Goal: Task Accomplishment & Management: Manage account settings

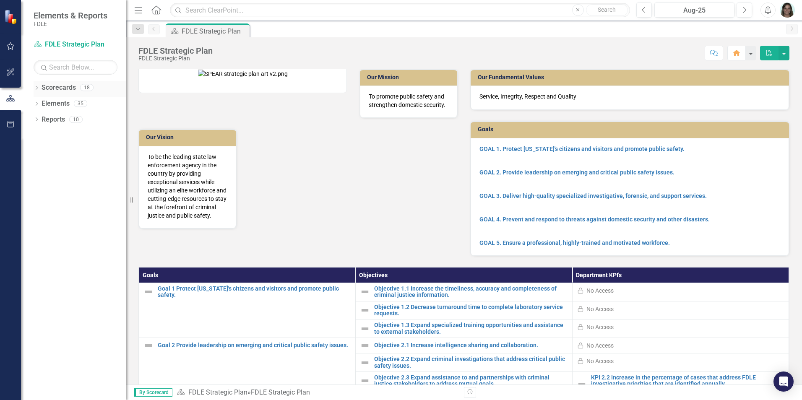
click at [34, 88] on icon "Dropdown" at bounding box center [37, 88] width 6 height 5
click at [41, 133] on icon "Dropdown" at bounding box center [41, 135] width 6 height 5
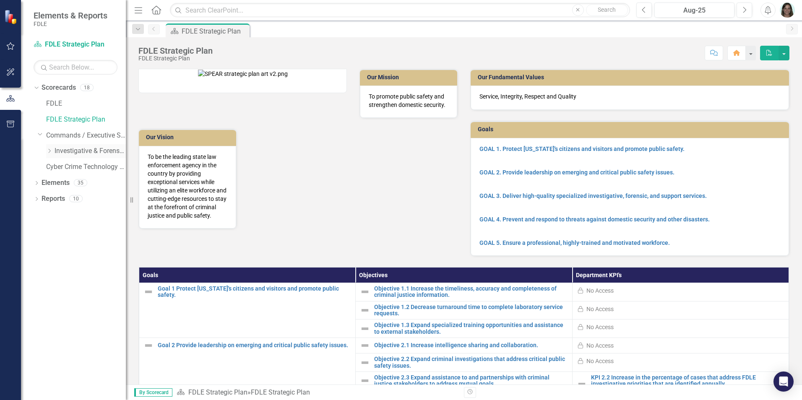
click at [49, 152] on icon "Dropdown" at bounding box center [49, 151] width 6 height 5
click at [55, 167] on icon "Dropdown" at bounding box center [58, 166] width 6 height 5
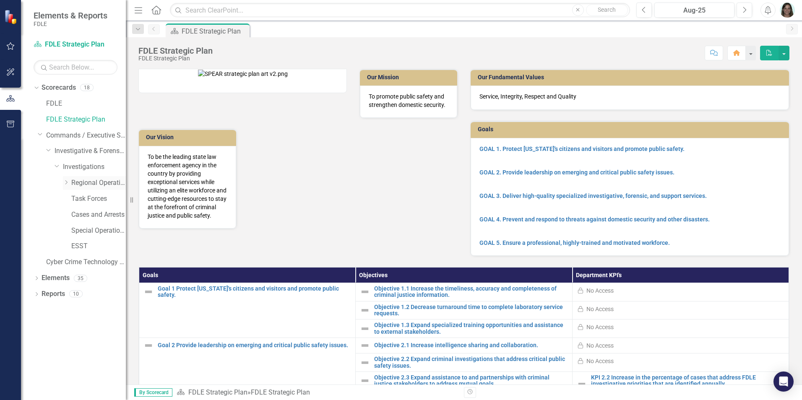
click at [65, 184] on icon "Dropdown" at bounding box center [66, 182] width 6 height 5
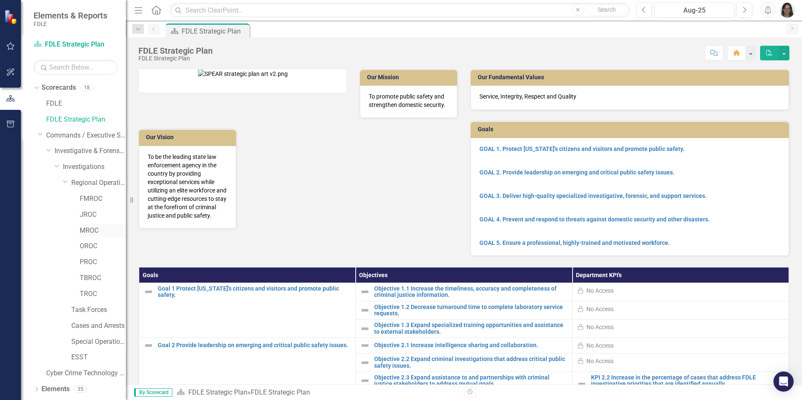
click at [82, 229] on link "MROC" at bounding box center [103, 231] width 46 height 10
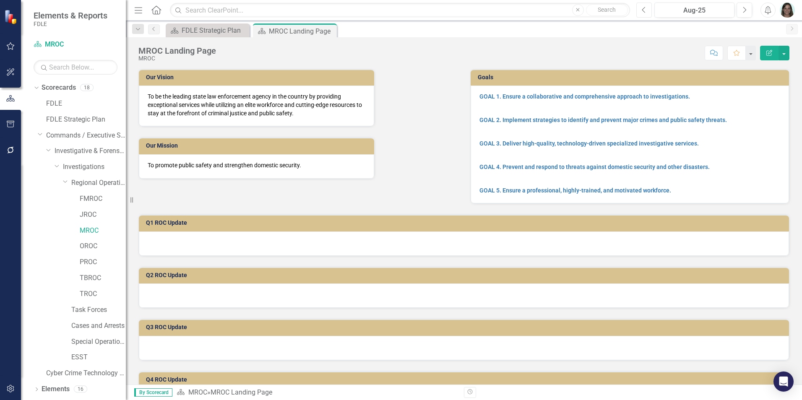
click at [641, 10] on button "Previous" at bounding box center [644, 10] width 16 height 15
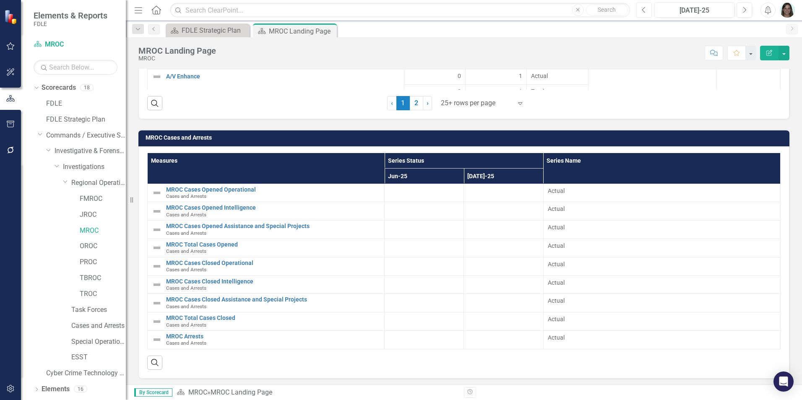
scroll to position [1321, 0]
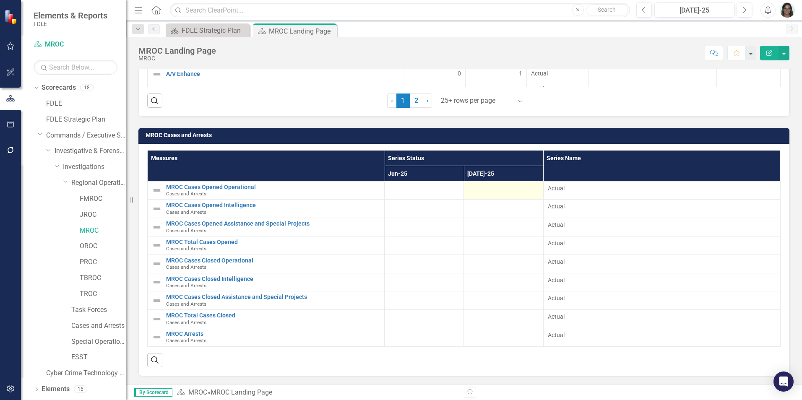
click at [509, 194] on div at bounding box center [503, 189] width 70 height 10
click at [483, 189] on div at bounding box center [503, 189] width 70 height 10
click at [483, 190] on div at bounding box center [503, 189] width 70 height 10
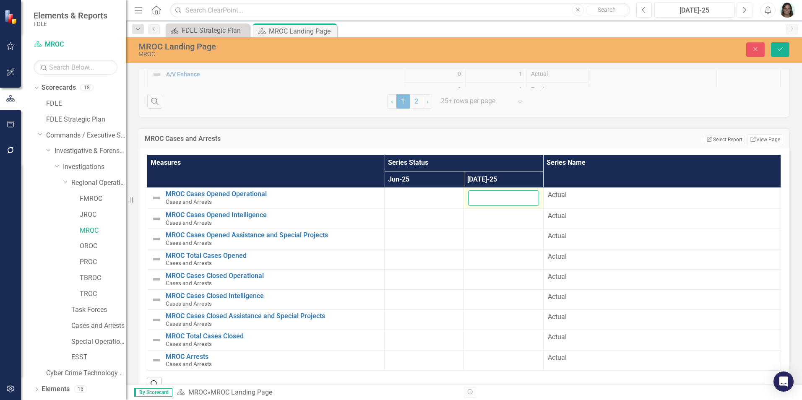
click at [482, 198] on input "number" at bounding box center [503, 198] width 70 height 16
type input "5"
click at [516, 264] on td at bounding box center [503, 259] width 79 height 20
click at [492, 259] on div at bounding box center [503, 257] width 70 height 10
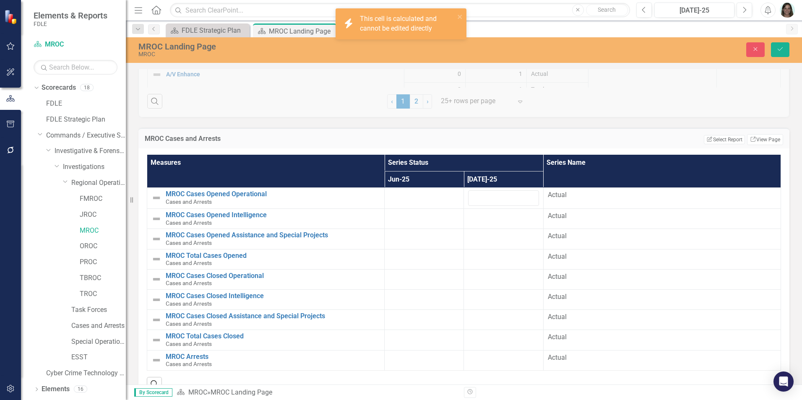
click at [499, 259] on div at bounding box center [503, 257] width 70 height 10
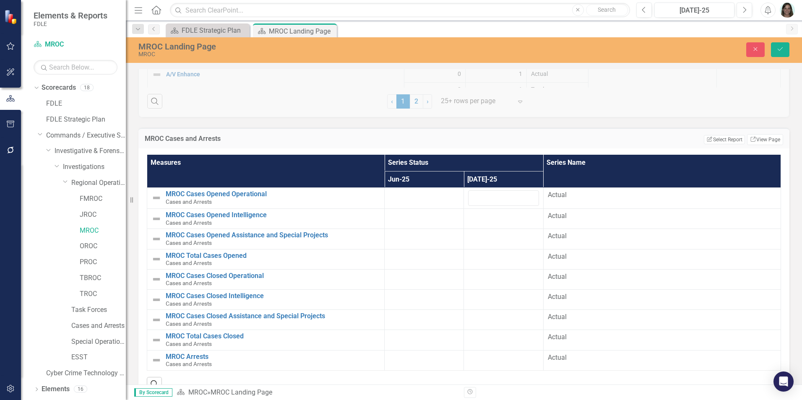
click at [501, 261] on div at bounding box center [503, 257] width 70 height 10
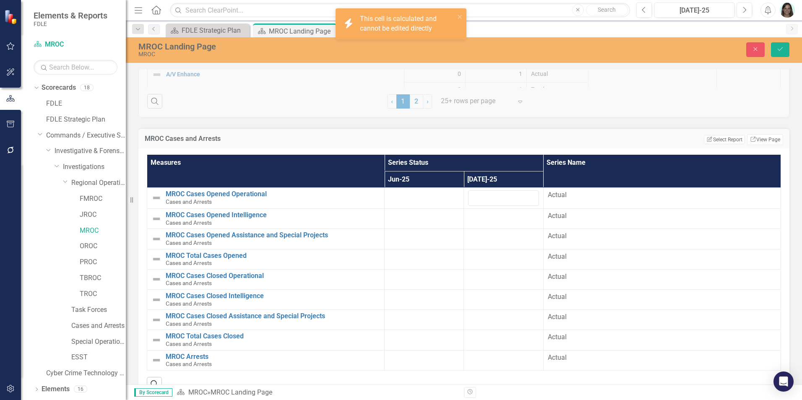
click at [527, 261] on div at bounding box center [503, 257] width 70 height 10
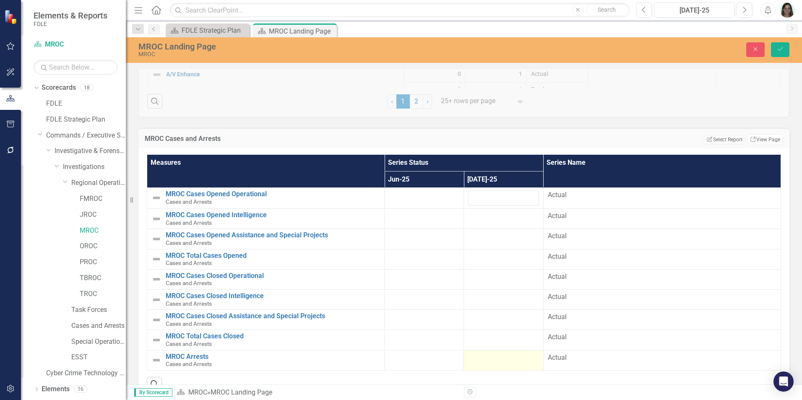
click at [501, 357] on div at bounding box center [503, 358] width 70 height 10
click at [496, 362] on div at bounding box center [503, 358] width 70 height 10
click at [496, 362] on input "number" at bounding box center [503, 361] width 70 height 16
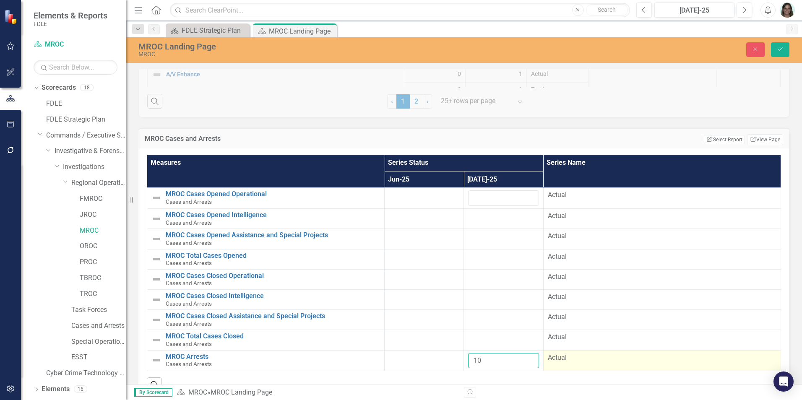
type input "10"
click at [642, 357] on span "Actual" at bounding box center [662, 358] width 229 height 10
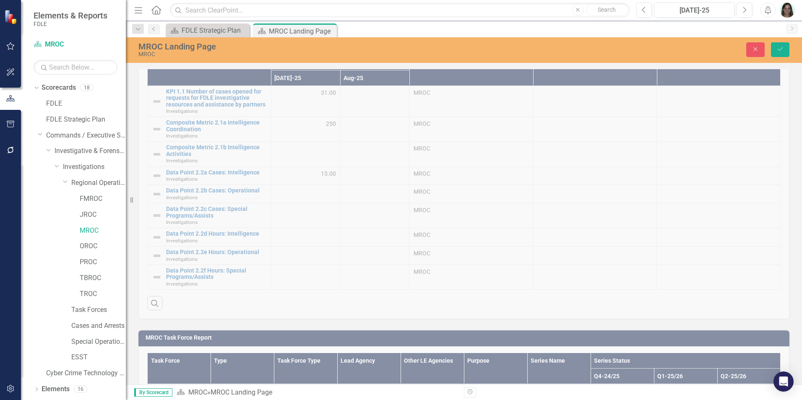
scroll to position [378, 0]
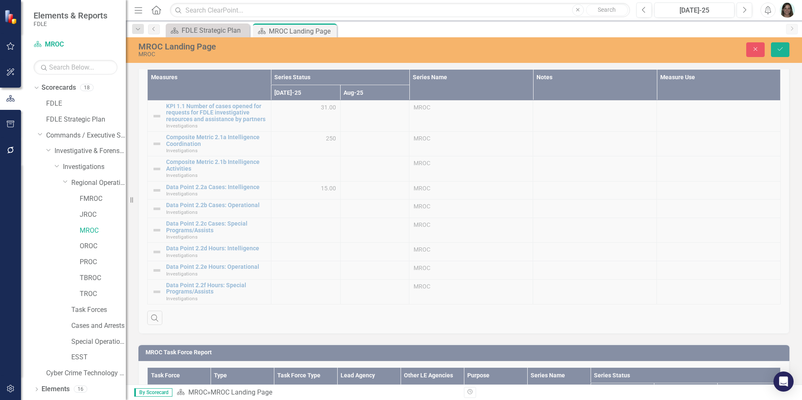
click at [311, 138] on div "MROC Measure Updater Measures Series Status Series Name Notes Measure Use [DATE…" at bounding box center [464, 185] width 664 height 298
click at [322, 139] on div "MROC Measure Updater Measures Series Status Series Name Notes Measure Use [DATE…" at bounding box center [464, 185] width 664 height 298
drag, startPoint x: 322, startPoint y: 139, endPoint x: 329, endPoint y: 140, distance: 7.2
click at [329, 140] on div "MROC Measure Updater Measures Series Status Series Name Notes Measure Use [DATE…" at bounding box center [464, 185] width 664 height 298
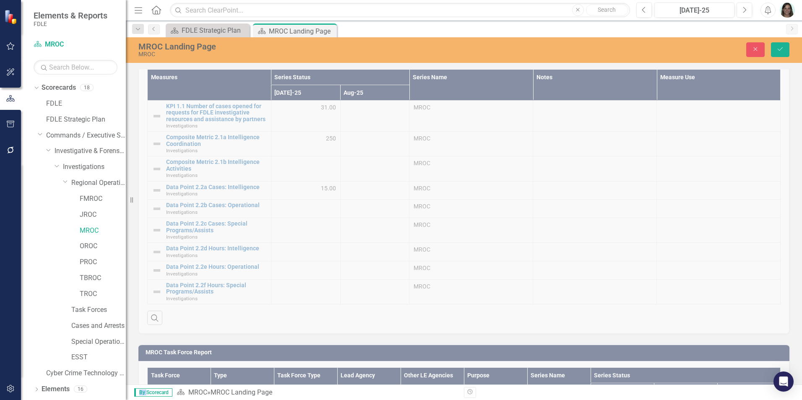
click at [329, 140] on div "MROC Measure Updater Measures Series Status Series Name Notes Measure Use [DATE…" at bounding box center [464, 185] width 664 height 298
drag, startPoint x: 329, startPoint y: 140, endPoint x: 310, endPoint y: 152, distance: 22.5
click at [310, 152] on div "MROC Measure Updater Measures Series Status Series Name Notes Measure Use [DATE…" at bounding box center [464, 185] width 664 height 298
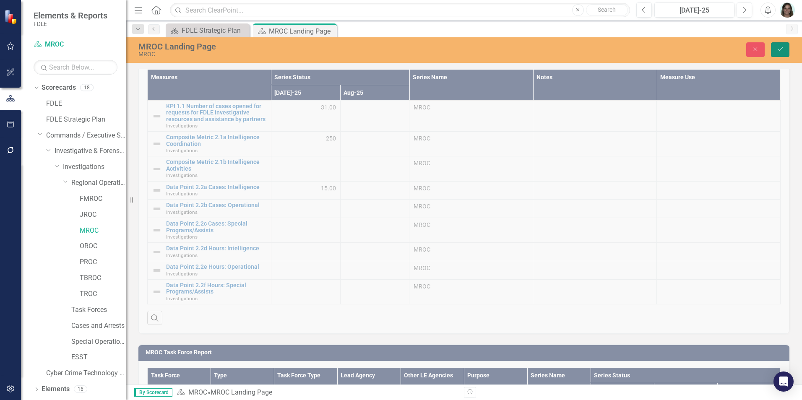
click at [780, 49] on icon "Save" at bounding box center [781, 49] width 8 height 6
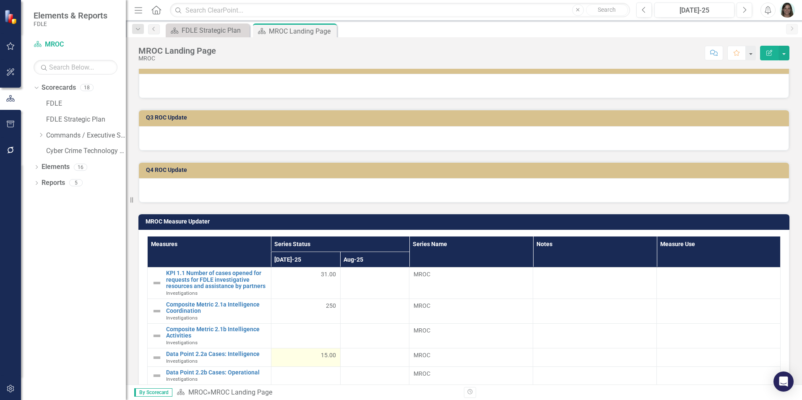
scroll to position [420, 0]
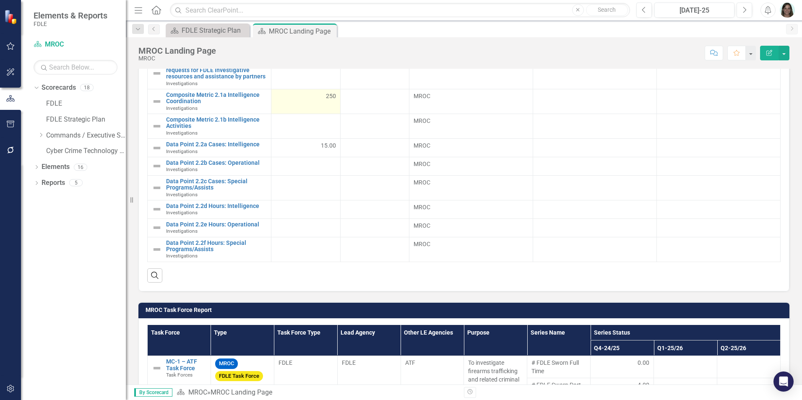
click at [323, 96] on div "250" at bounding box center [306, 96] width 60 height 8
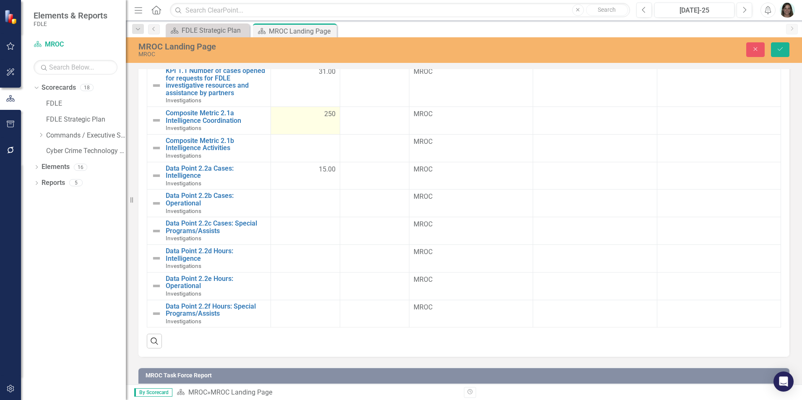
scroll to position [423, 0]
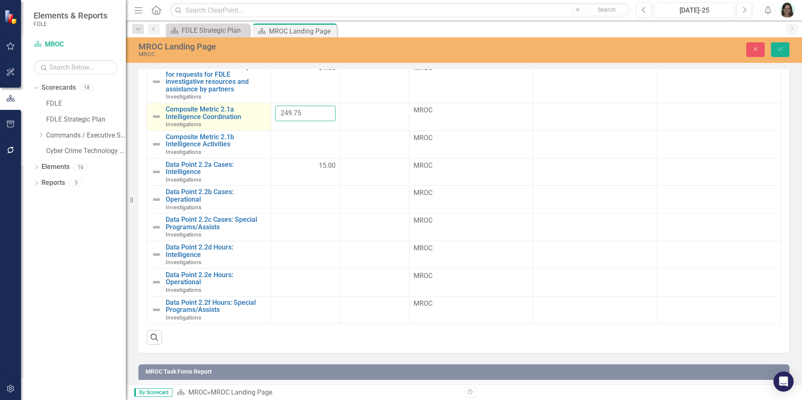
drag, startPoint x: 305, startPoint y: 115, endPoint x: 259, endPoint y: 121, distance: 46.6
click at [259, 121] on tr "Composite Metric 2.1a Intelligence Coordination Investigations Edit Edit Measur…" at bounding box center [464, 117] width 634 height 28
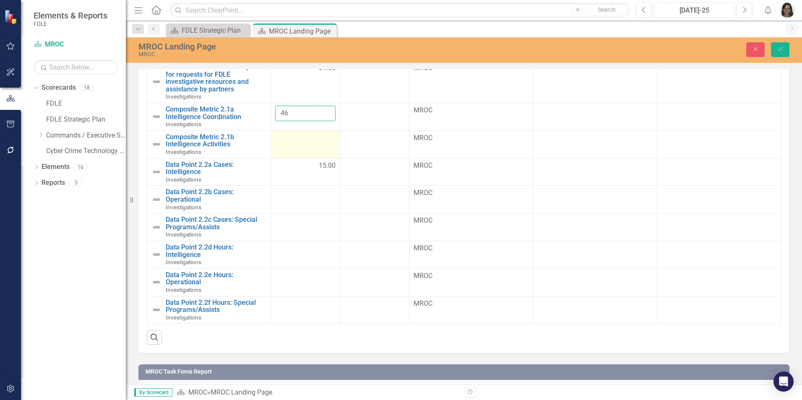
type input "46"
click at [295, 145] on td at bounding box center [305, 144] width 69 height 28
click at [292, 139] on input "number" at bounding box center [305, 141] width 60 height 16
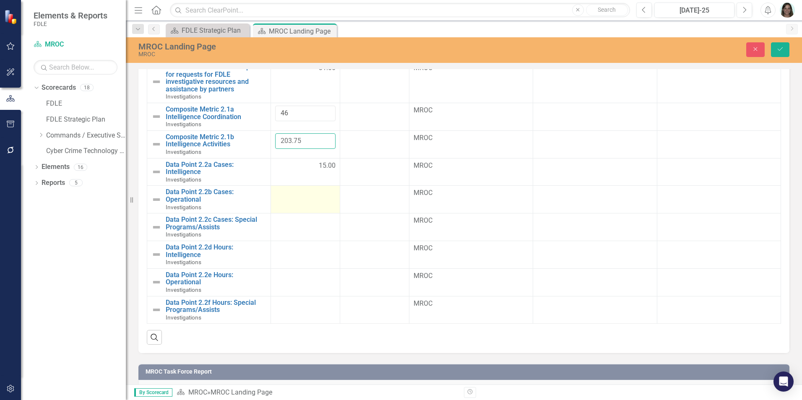
type input "203.75"
click at [300, 197] on div at bounding box center [305, 193] width 60 height 10
click at [777, 49] on icon "Save" at bounding box center [781, 49] width 8 height 6
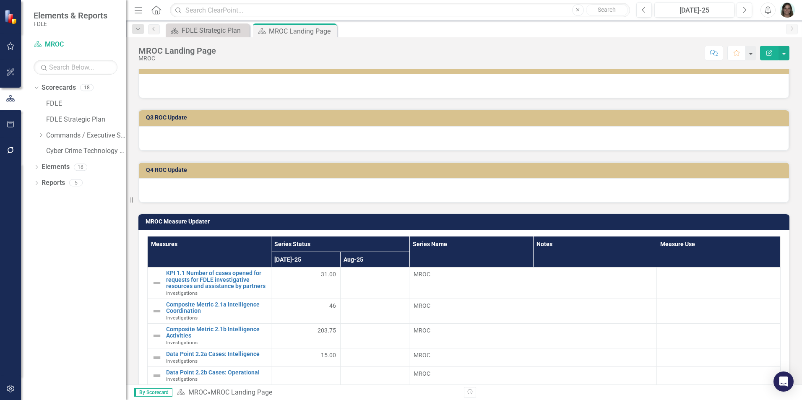
scroll to position [378, 0]
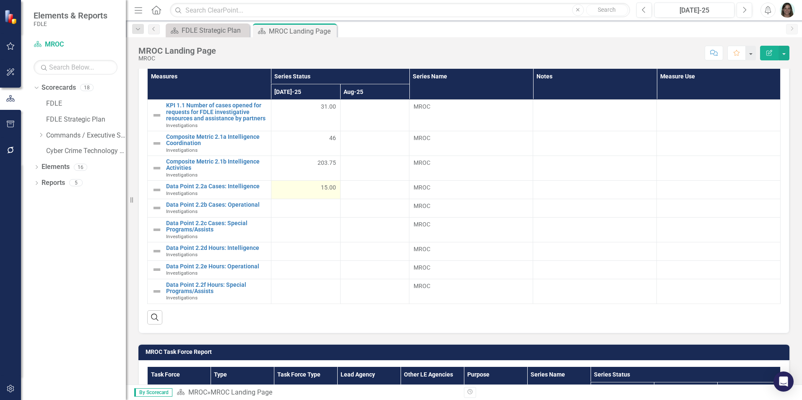
click at [326, 188] on span "15.00" at bounding box center [328, 187] width 15 height 8
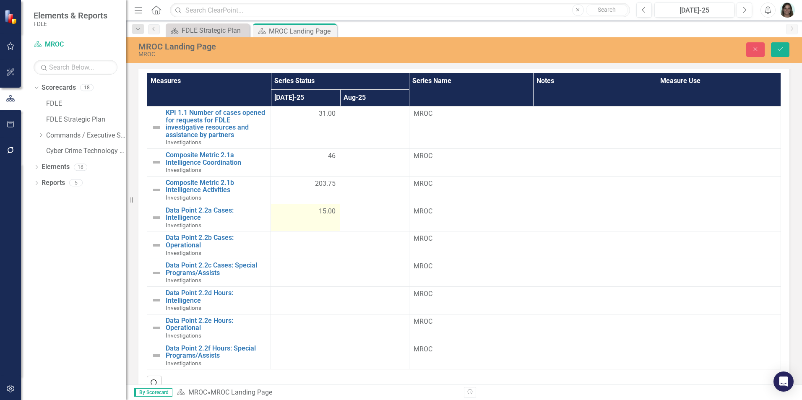
scroll to position [381, 0]
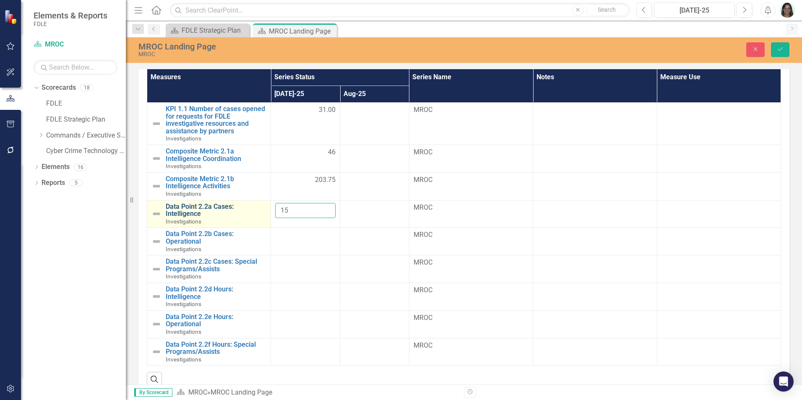
drag, startPoint x: 291, startPoint y: 210, endPoint x: 292, endPoint y: 200, distance: 10.1
click at [260, 214] on tr "Data Point 2.2a Cases: Intelligence Investigations Edit Edit Measure Link Open …" at bounding box center [464, 214] width 634 height 28
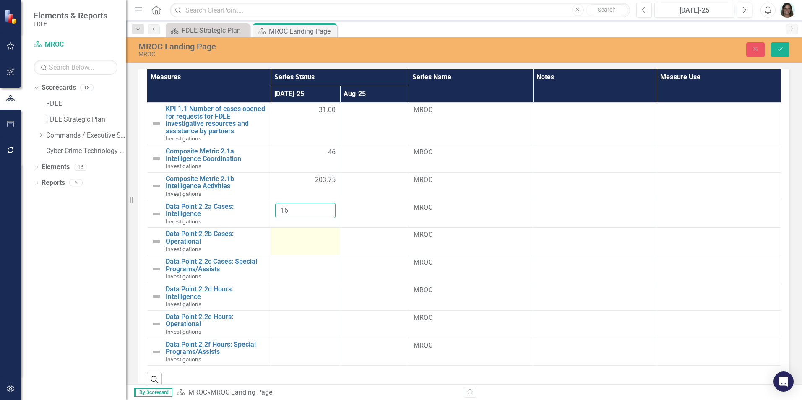
type input "16"
click at [315, 243] on td at bounding box center [305, 242] width 69 height 28
click at [313, 242] on td at bounding box center [305, 242] width 69 height 28
click at [313, 241] on input "number" at bounding box center [305, 238] width 60 height 16
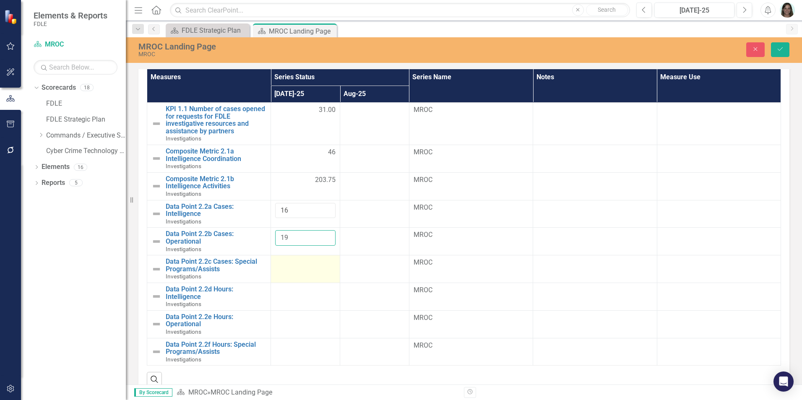
type input "19"
click at [308, 264] on div at bounding box center [305, 263] width 60 height 10
click at [309, 263] on input "number" at bounding box center [305, 266] width 60 height 16
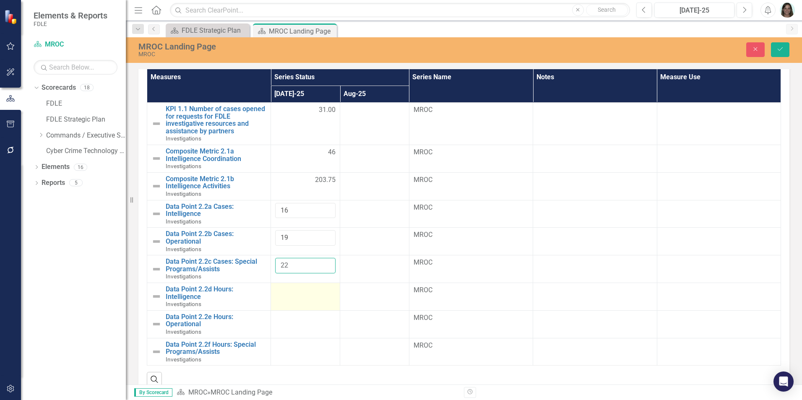
type input "22"
click at [298, 291] on div at bounding box center [305, 291] width 60 height 10
click at [778, 50] on icon "Save" at bounding box center [781, 49] width 8 height 6
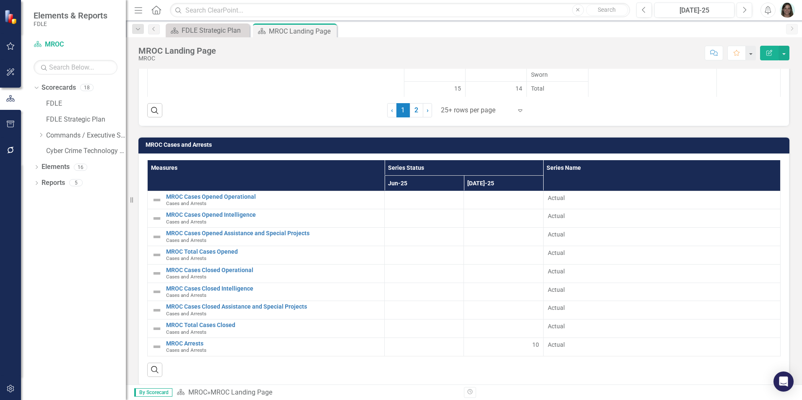
scroll to position [1321, 0]
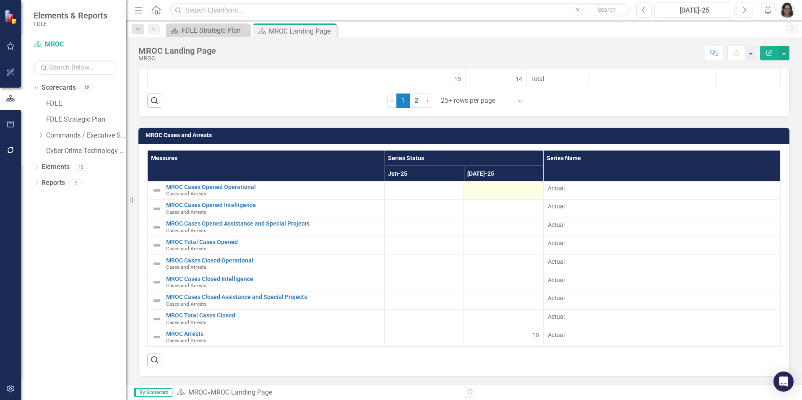
click at [492, 189] on div at bounding box center [503, 189] width 70 height 10
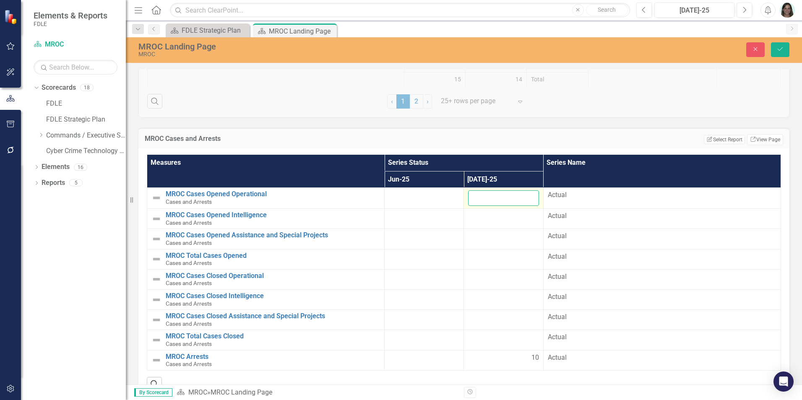
click at [493, 197] on input "number" at bounding box center [503, 198] width 70 height 16
type input "19"
click at [496, 222] on td at bounding box center [503, 219] width 79 height 20
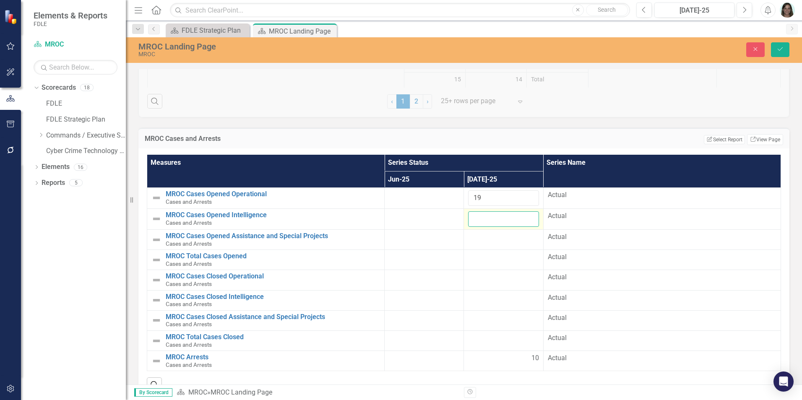
click at [496, 222] on input "number" at bounding box center [503, 219] width 70 height 16
type input "16"
click at [491, 239] on div at bounding box center [503, 237] width 70 height 10
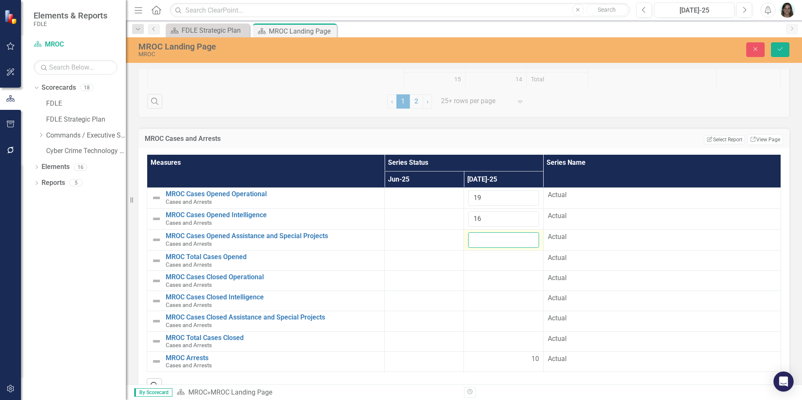
click at [491, 239] on input "number" at bounding box center [503, 240] width 70 height 16
type input "22"
click at [514, 253] on td at bounding box center [503, 260] width 79 height 20
click at [782, 50] on icon "Save" at bounding box center [781, 49] width 8 height 6
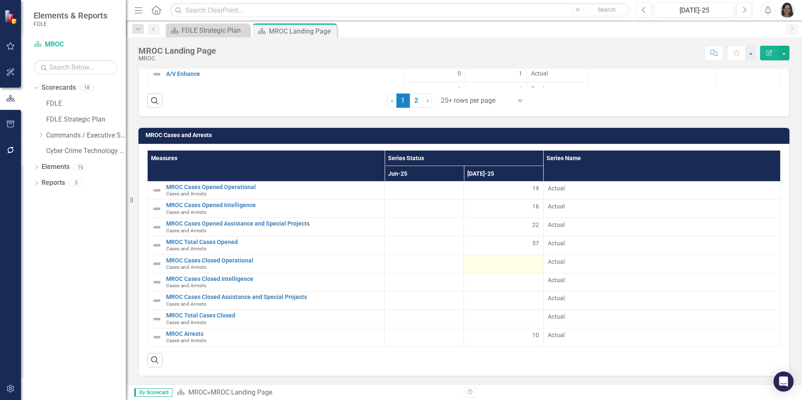
click at [496, 266] on div at bounding box center [503, 263] width 70 height 10
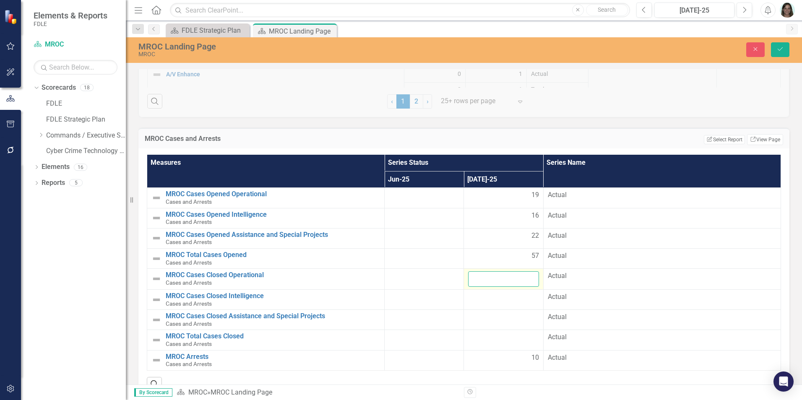
click at [498, 279] on input "number" at bounding box center [503, 279] width 70 height 16
type input "11"
click at [499, 300] on div at bounding box center [503, 297] width 70 height 10
click at [500, 300] on div at bounding box center [503, 297] width 70 height 10
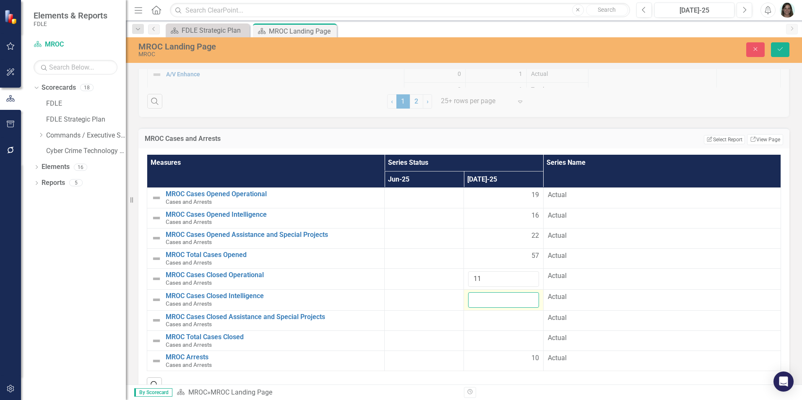
click at [498, 298] on input "number" at bounding box center [503, 300] width 70 height 16
type input "11"
click at [493, 319] on div at bounding box center [503, 318] width 70 height 10
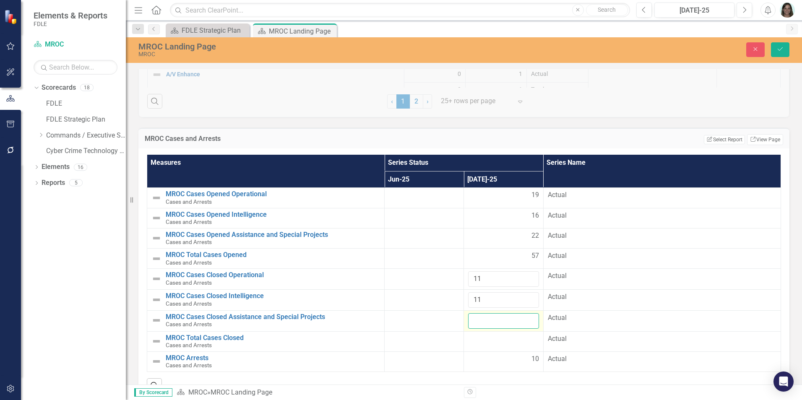
click at [493, 319] on input "number" at bounding box center [503, 321] width 70 height 16
type input "15"
click at [494, 334] on div at bounding box center [503, 339] width 70 height 10
drag, startPoint x: 781, startPoint y: 51, endPoint x: 739, endPoint y: 58, distance: 42.5
click at [781, 51] on icon "Save" at bounding box center [781, 49] width 8 height 6
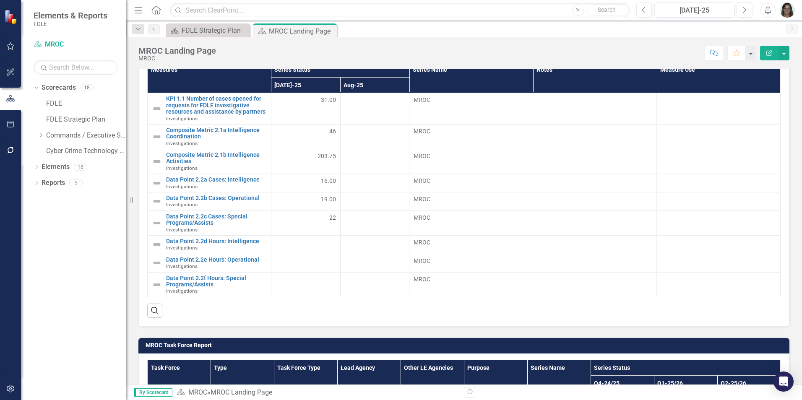
scroll to position [381, 0]
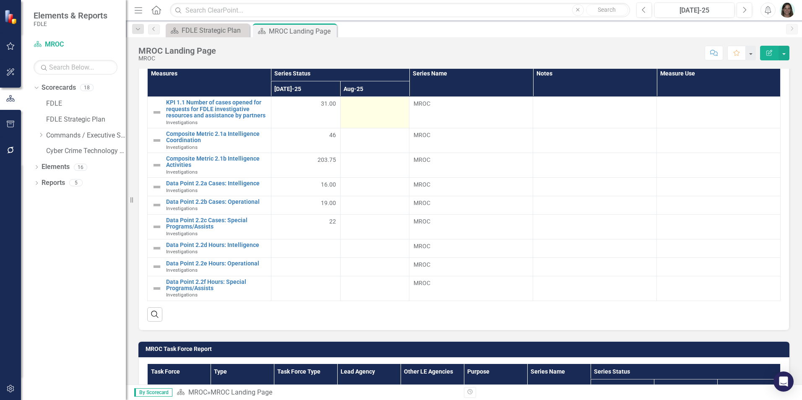
click at [381, 109] on div at bounding box center [375, 104] width 60 height 10
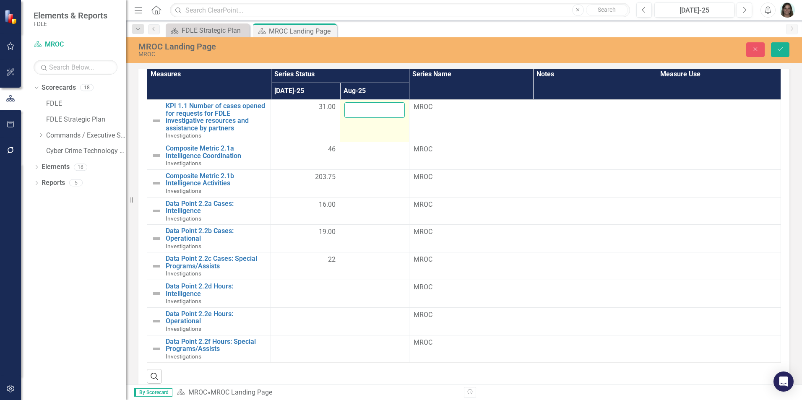
click at [381, 109] on input "number" at bounding box center [374, 110] width 60 height 16
type input "22"
click at [388, 160] on td at bounding box center [374, 156] width 69 height 28
click at [364, 209] on div at bounding box center [374, 205] width 60 height 10
click at [378, 211] on td at bounding box center [374, 211] width 69 height 28
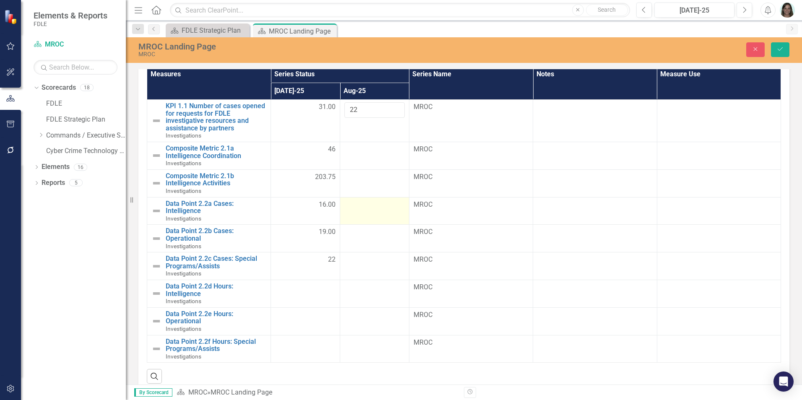
click at [378, 211] on td at bounding box center [374, 211] width 69 height 28
click at [378, 211] on input "number" at bounding box center [374, 208] width 60 height 16
type input "3"
click at [374, 243] on td at bounding box center [374, 239] width 69 height 28
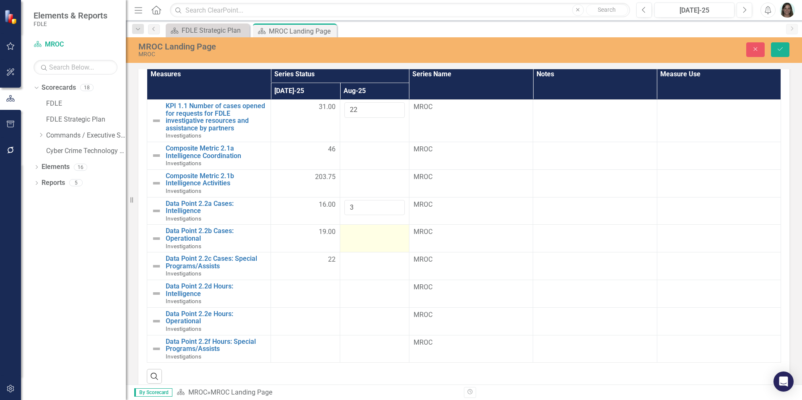
click at [374, 241] on td at bounding box center [374, 239] width 69 height 28
click at [374, 240] on input "number" at bounding box center [374, 235] width 60 height 16
type input "9"
click at [371, 271] on td at bounding box center [374, 267] width 69 height 28
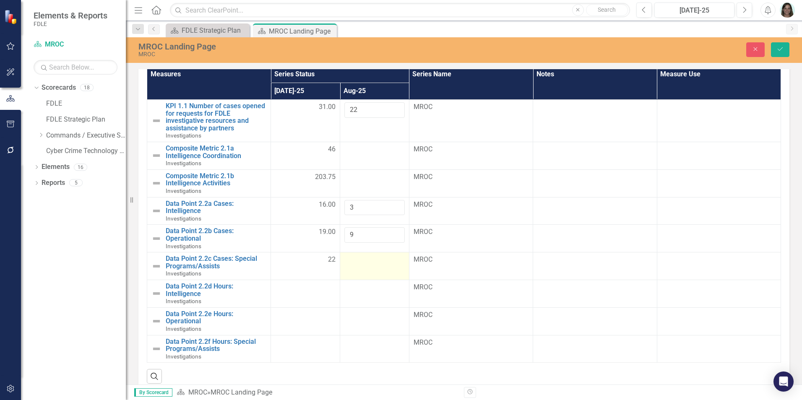
click at [371, 271] on td at bounding box center [374, 267] width 69 height 28
click at [368, 261] on input "number" at bounding box center [374, 263] width 60 height 16
type input "6"
click at [385, 294] on td at bounding box center [374, 294] width 69 height 28
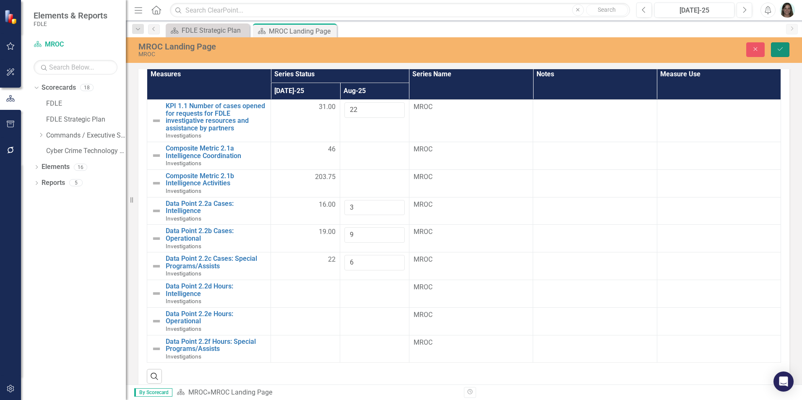
click at [778, 49] on icon "Save" at bounding box center [781, 49] width 8 height 6
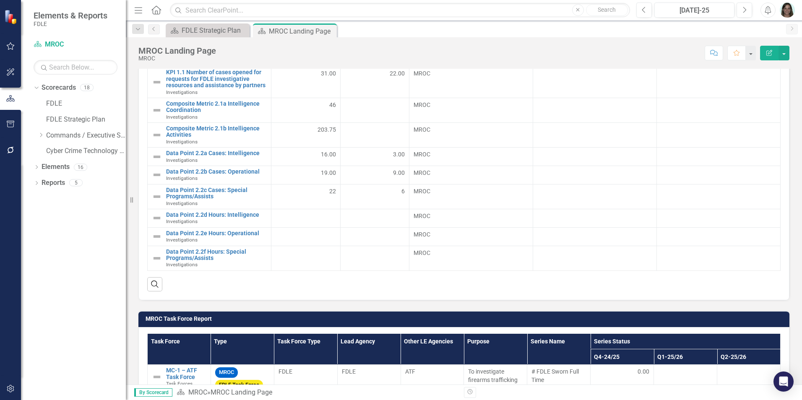
scroll to position [409, 0]
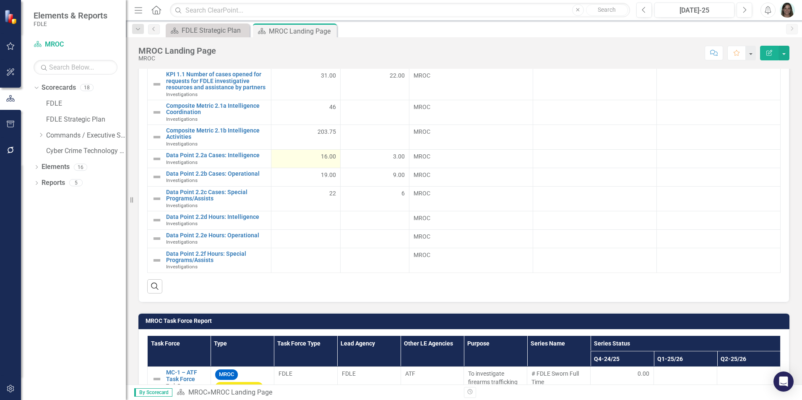
click at [306, 156] on div "16.00" at bounding box center [306, 156] width 60 height 8
click at [321, 154] on span "16.00" at bounding box center [328, 156] width 15 height 8
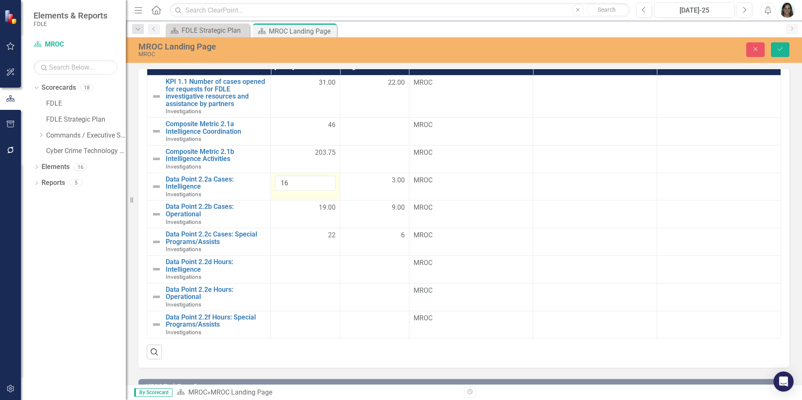
scroll to position [412, 0]
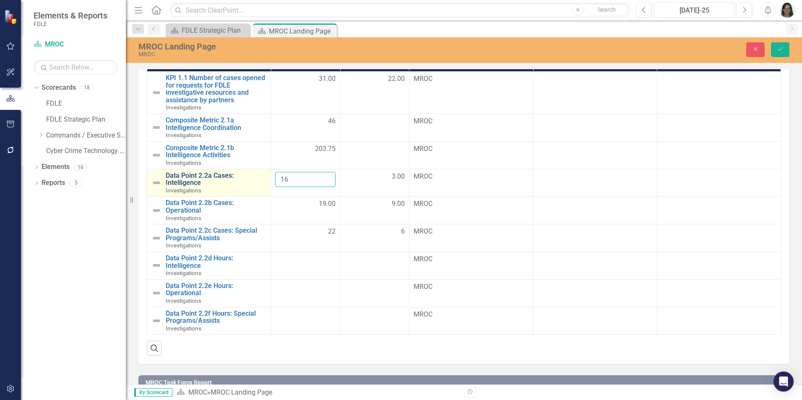
drag, startPoint x: 301, startPoint y: 178, endPoint x: 232, endPoint y: 181, distance: 69.3
click at [230, 181] on tr "Data Point 2.2a Cases: Intelligence Investigations Edit Edit Measure Link Open …" at bounding box center [464, 183] width 634 height 28
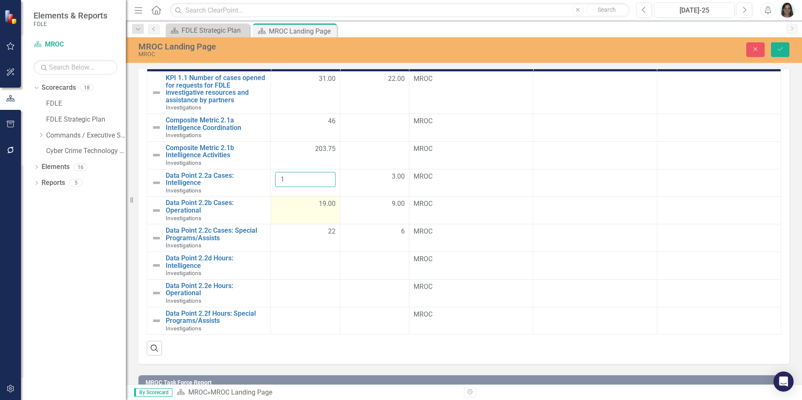
type input "1"
click at [305, 212] on td "19.00" at bounding box center [305, 211] width 69 height 28
click at [319, 205] on span "19.00" at bounding box center [327, 204] width 17 height 10
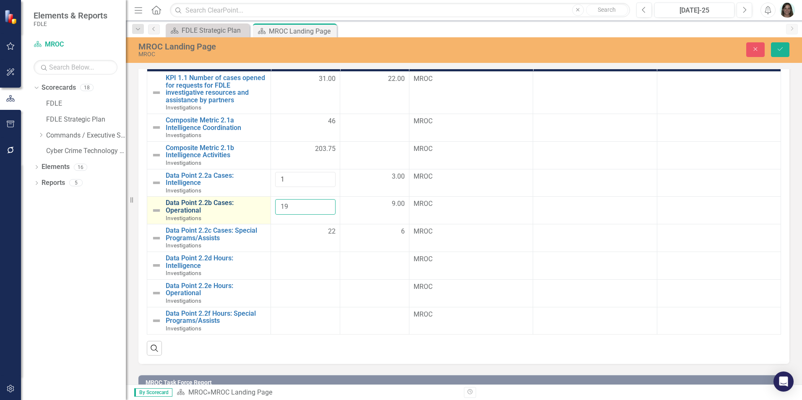
drag, startPoint x: 294, startPoint y: 206, endPoint x: 262, endPoint y: 205, distance: 31.9
click at [276, 206] on input "19" at bounding box center [305, 207] width 60 height 16
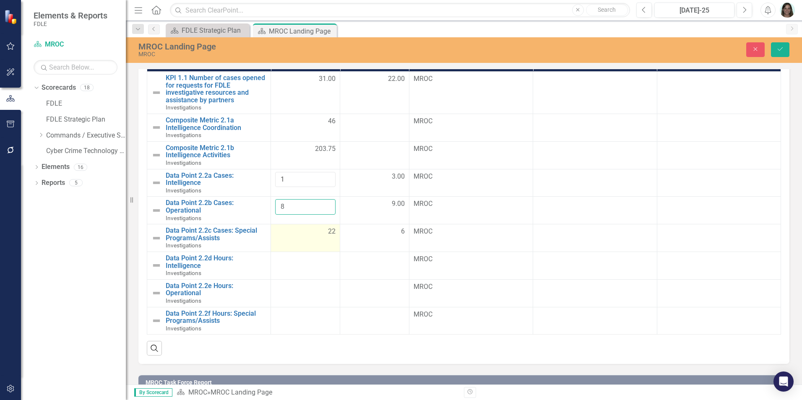
type input "8"
click at [307, 234] on div "22" at bounding box center [305, 232] width 60 height 10
click at [328, 232] on span "22" at bounding box center [332, 232] width 8 height 10
click at [329, 232] on span "22" at bounding box center [332, 232] width 8 height 10
drag, startPoint x: 307, startPoint y: 233, endPoint x: 276, endPoint y: 232, distance: 31.1
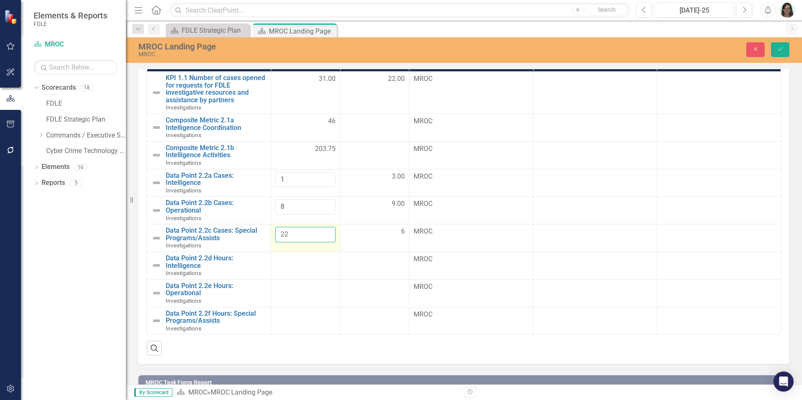
click at [242, 237] on tr "Data Point 2.2c Cases: Special Programs/Assists Investigations Edit Edit Measur…" at bounding box center [464, 238] width 634 height 28
type input "6"
click at [303, 271] on td at bounding box center [305, 266] width 69 height 28
click at [777, 45] on button "Save" at bounding box center [780, 49] width 18 height 15
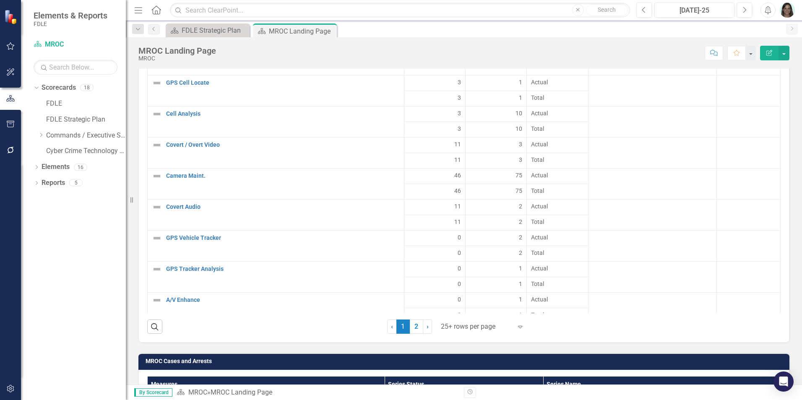
scroll to position [1321, 0]
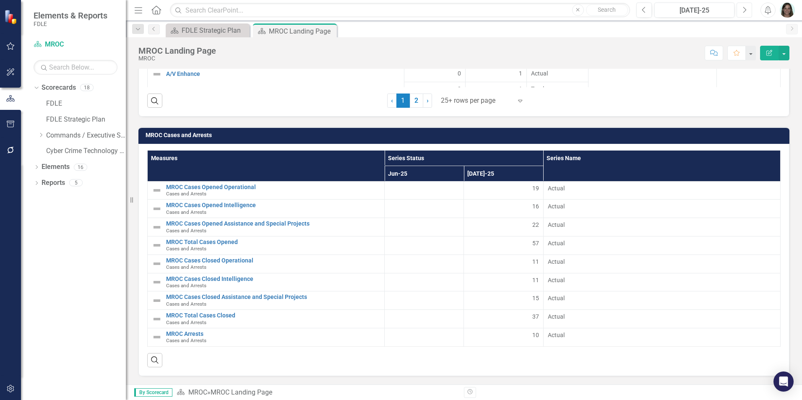
click at [743, 7] on icon "Next" at bounding box center [744, 10] width 5 height 8
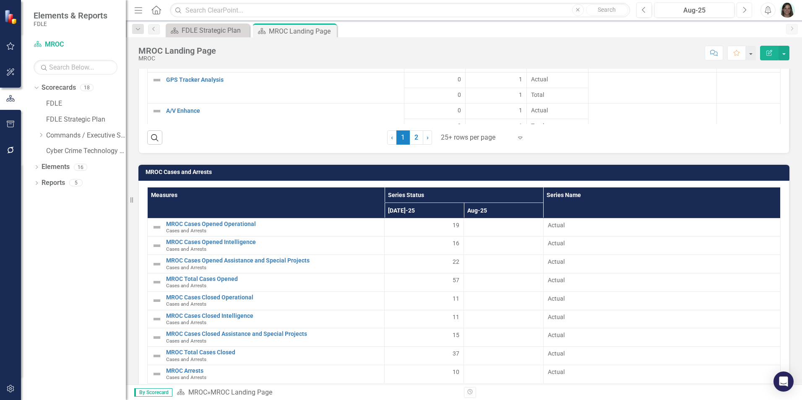
scroll to position [1321, 0]
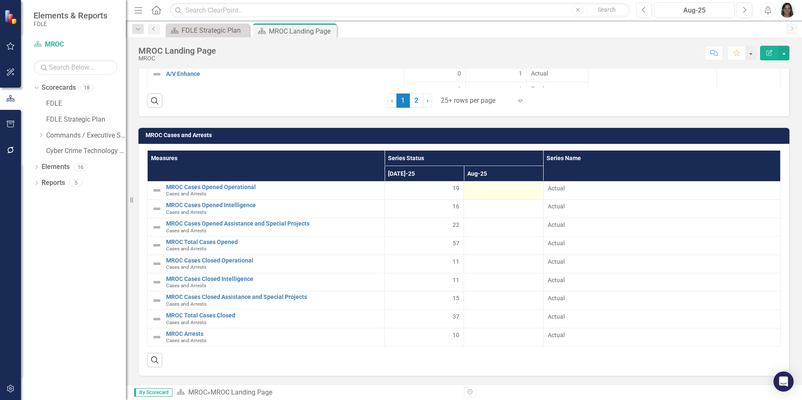
click at [517, 190] on div at bounding box center [503, 189] width 70 height 10
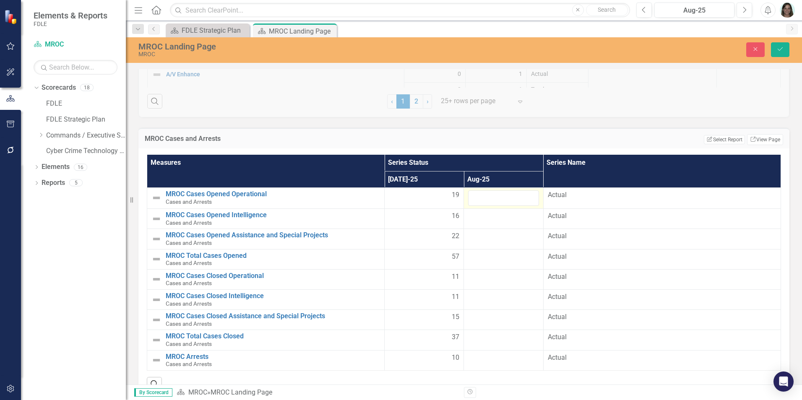
click at [517, 190] on td at bounding box center [503, 198] width 79 height 21
click at [514, 197] on input "number" at bounding box center [503, 198] width 70 height 16
type input "15"
click at [502, 227] on td at bounding box center [503, 219] width 79 height 20
click at [501, 220] on div at bounding box center [503, 216] width 70 height 10
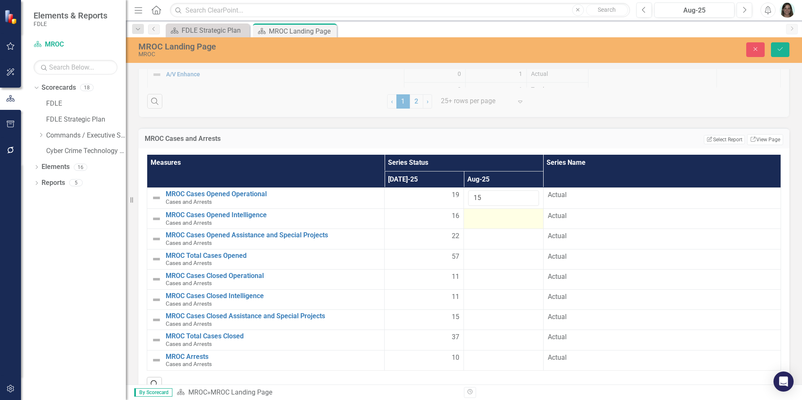
click at [501, 220] on div at bounding box center [503, 216] width 70 height 10
click at [501, 220] on input "number" at bounding box center [503, 219] width 70 height 16
type input "15"
click at [489, 243] on td at bounding box center [503, 240] width 79 height 20
click at [489, 238] on div at bounding box center [503, 237] width 70 height 10
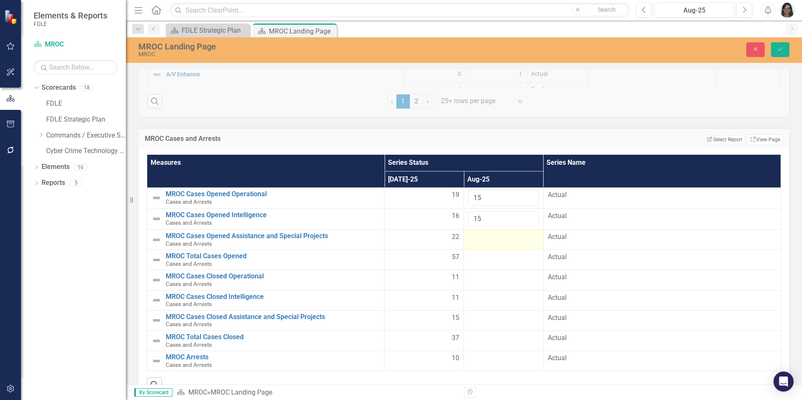
click at [490, 238] on div at bounding box center [503, 237] width 70 height 10
click at [490, 238] on input "number" at bounding box center [503, 240] width 70 height 16
type input "8"
click at [495, 259] on div at bounding box center [503, 258] width 70 height 10
click at [778, 45] on button "Save" at bounding box center [780, 49] width 18 height 15
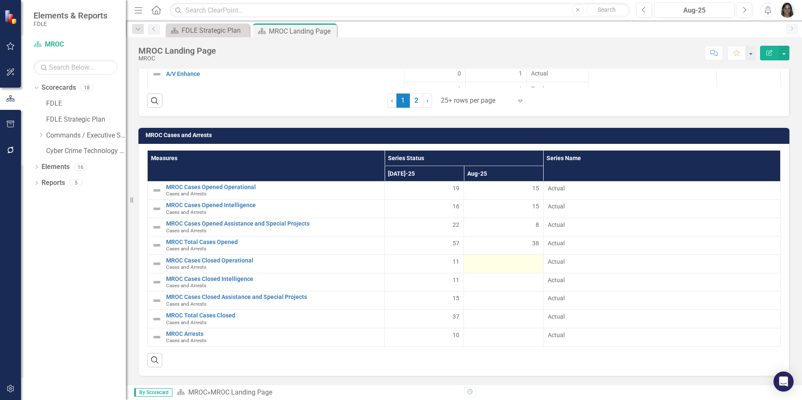
click at [497, 261] on div at bounding box center [503, 263] width 70 height 10
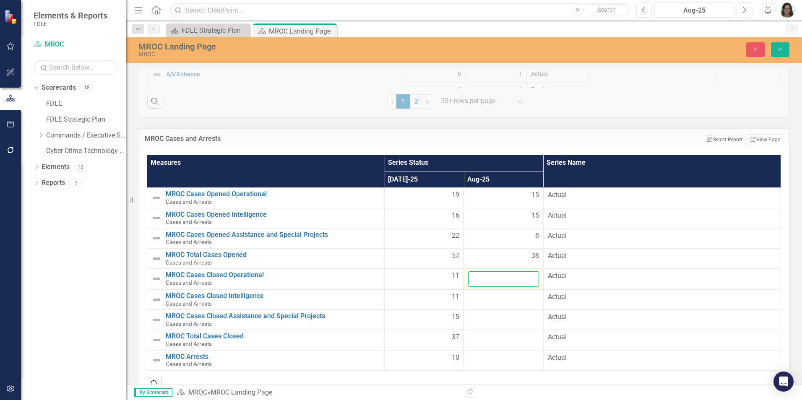
click at [511, 281] on input "number" at bounding box center [503, 279] width 70 height 16
type input "9"
click at [510, 300] on div at bounding box center [503, 297] width 70 height 10
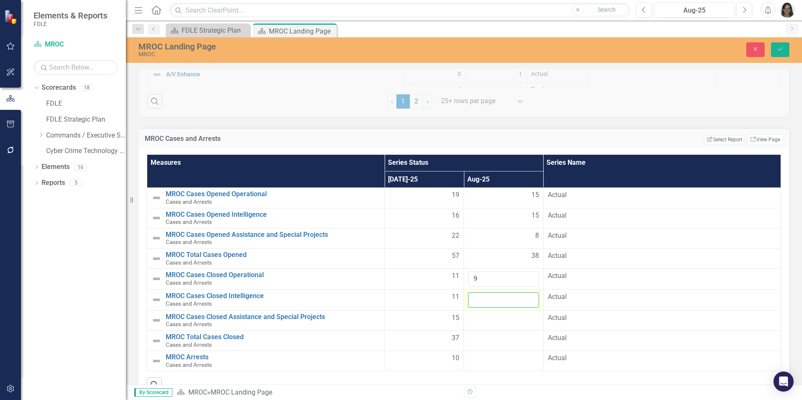
click at [510, 300] on input "number" at bounding box center [503, 300] width 70 height 16
type input "15"
click at [498, 320] on div at bounding box center [503, 318] width 70 height 10
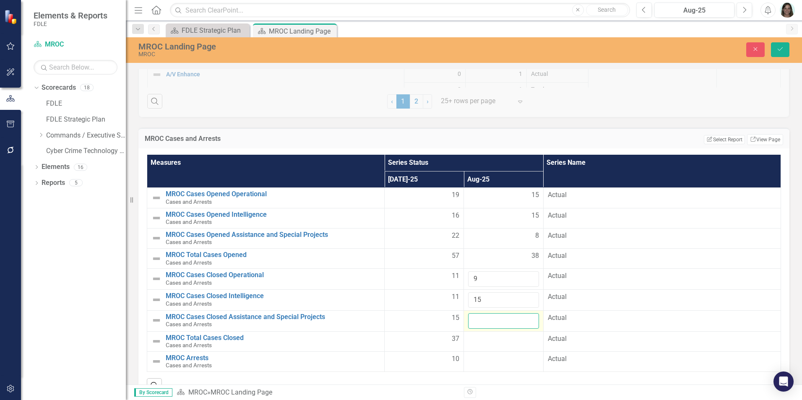
click at [498, 320] on input "number" at bounding box center [503, 321] width 70 height 16
type input "18"
drag, startPoint x: 502, startPoint y: 346, endPoint x: 507, endPoint y: 348, distance: 5.1
click at [503, 346] on td at bounding box center [503, 341] width 79 height 20
click at [780, 47] on icon "Save" at bounding box center [781, 49] width 8 height 6
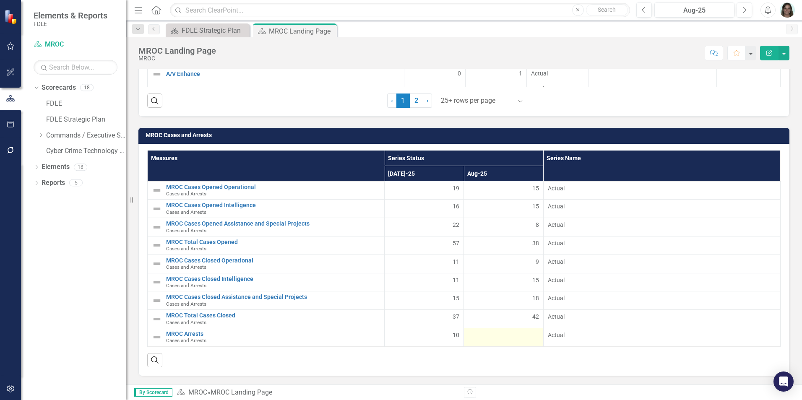
click at [520, 336] on div at bounding box center [503, 336] width 70 height 10
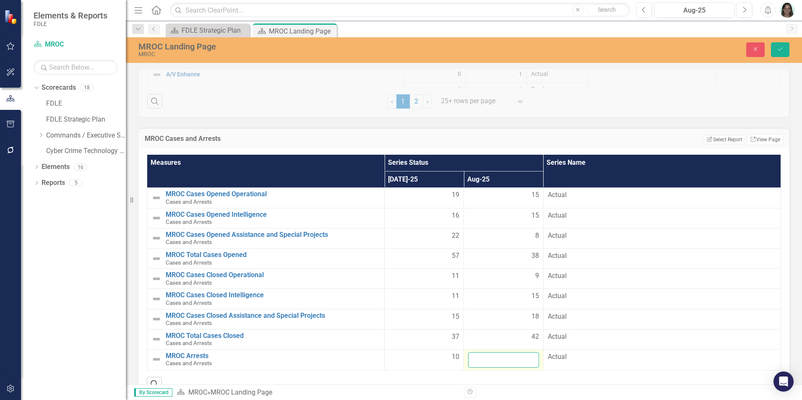
click at [514, 358] on input "number" at bounding box center [503, 360] width 70 height 16
type input "2"
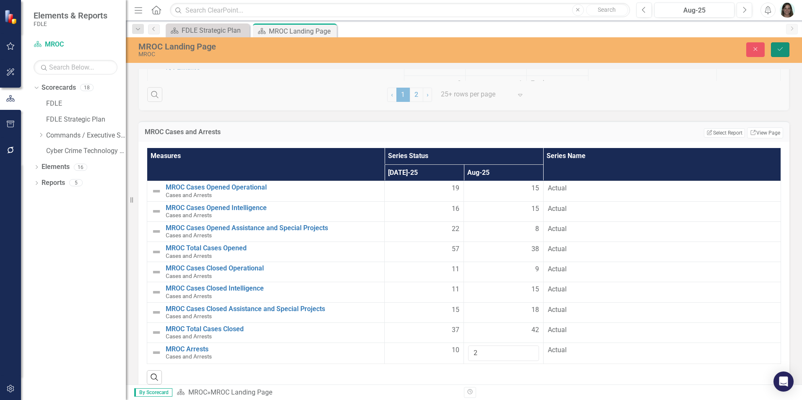
drag, startPoint x: 778, startPoint y: 51, endPoint x: 748, endPoint y: 96, distance: 54.2
click at [778, 51] on icon "Save" at bounding box center [781, 49] width 8 height 6
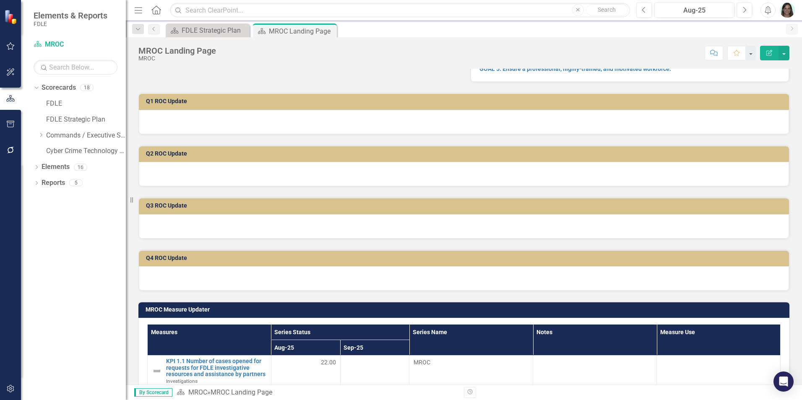
scroll to position [0, 0]
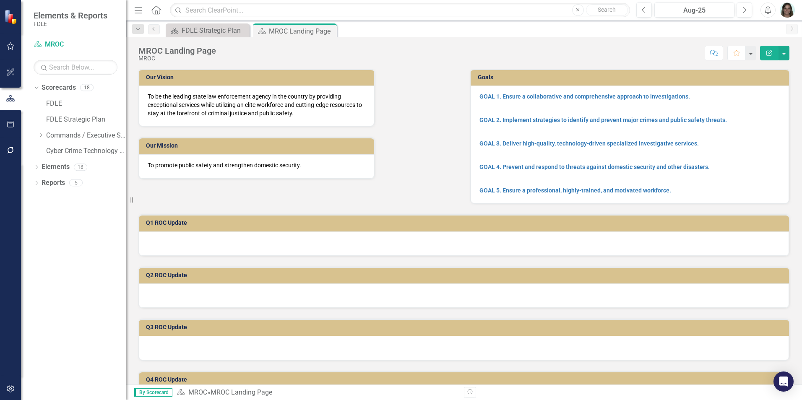
drag, startPoint x: 42, startPoint y: 134, endPoint x: 47, endPoint y: 143, distance: 9.4
click at [42, 134] on icon "Dropdown" at bounding box center [41, 135] width 6 height 5
click at [50, 151] on icon "Dropdown" at bounding box center [49, 151] width 6 height 5
click at [60, 169] on icon "Dropdown" at bounding box center [58, 166] width 6 height 5
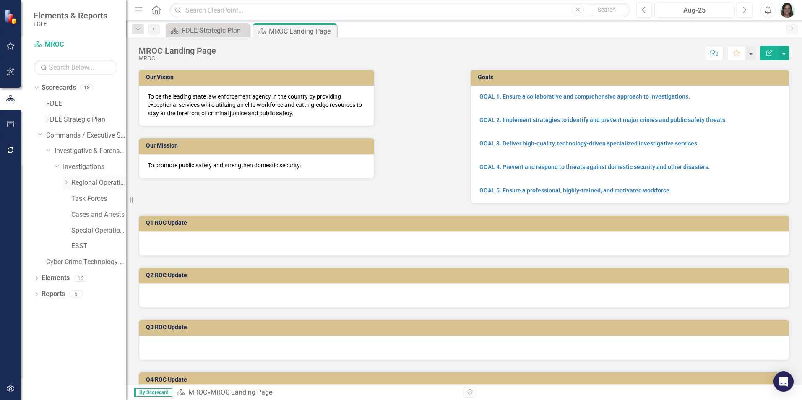
click at [68, 181] on icon "Dropdown" at bounding box center [66, 182] width 6 height 5
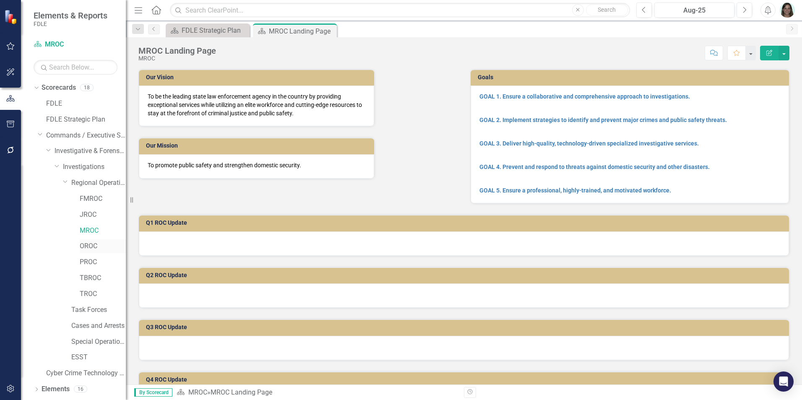
click at [91, 246] on link "OROC" at bounding box center [103, 247] width 46 height 10
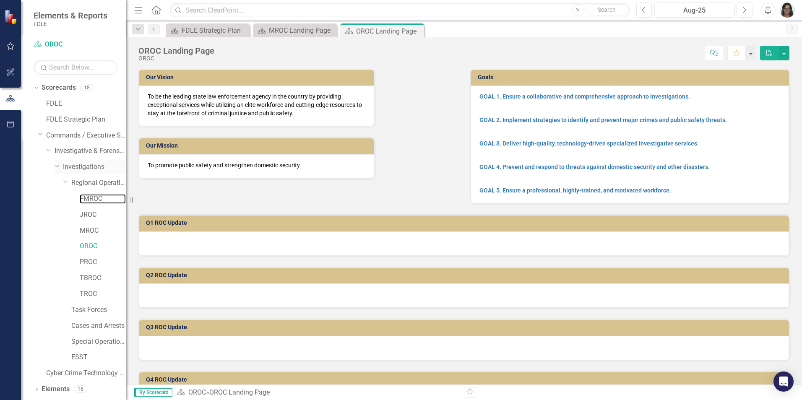
click at [86, 200] on link "FMROC" at bounding box center [103, 199] width 46 height 10
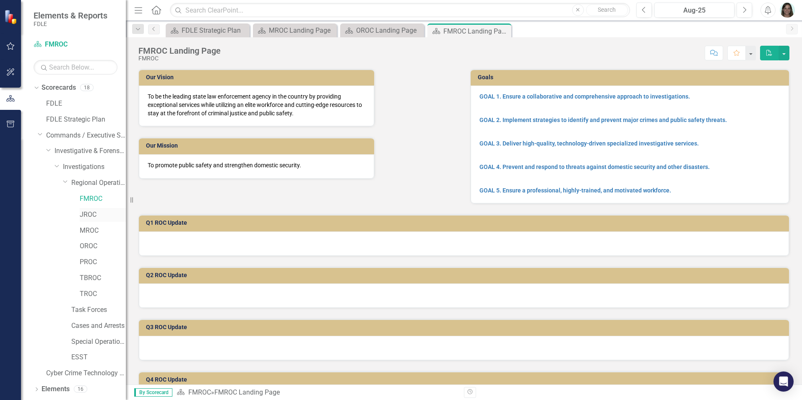
click at [90, 212] on link "JROC" at bounding box center [103, 215] width 46 height 10
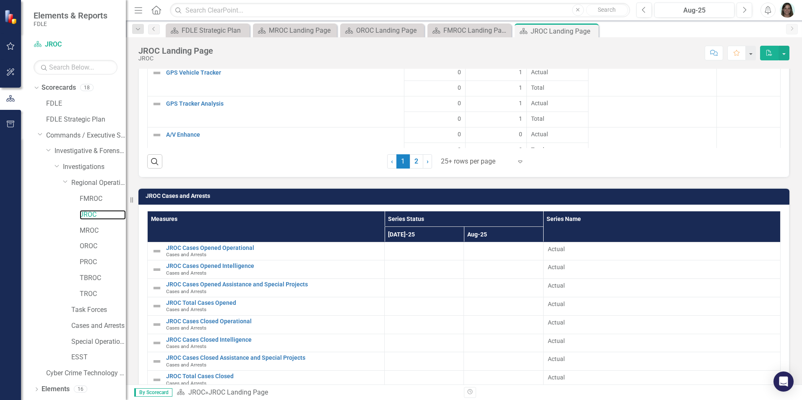
scroll to position [1321, 0]
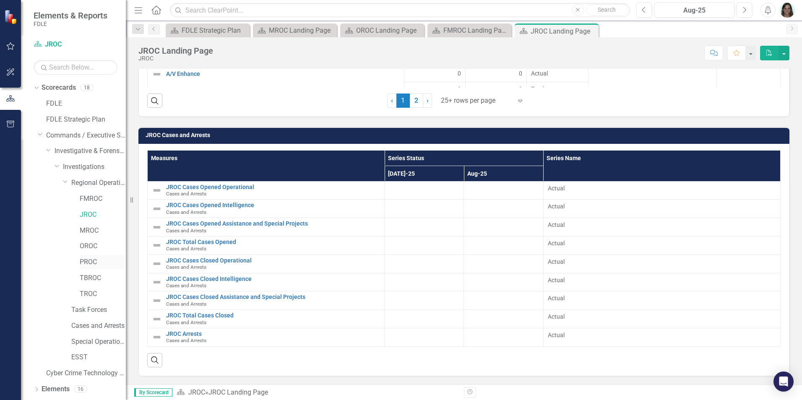
click at [89, 264] on link "PROC" at bounding box center [103, 263] width 46 height 10
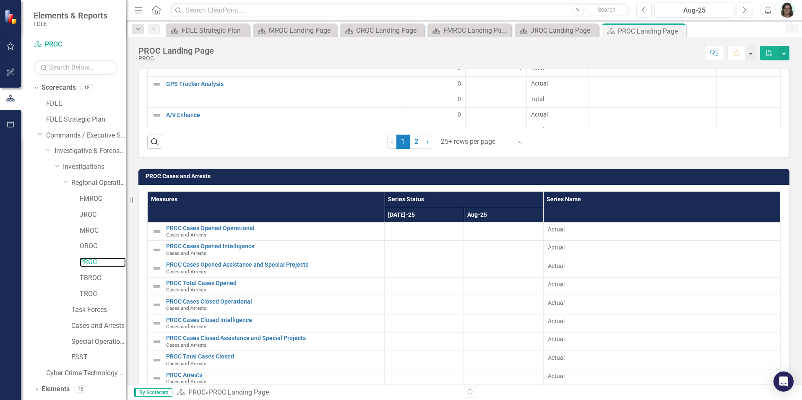
scroll to position [1321, 0]
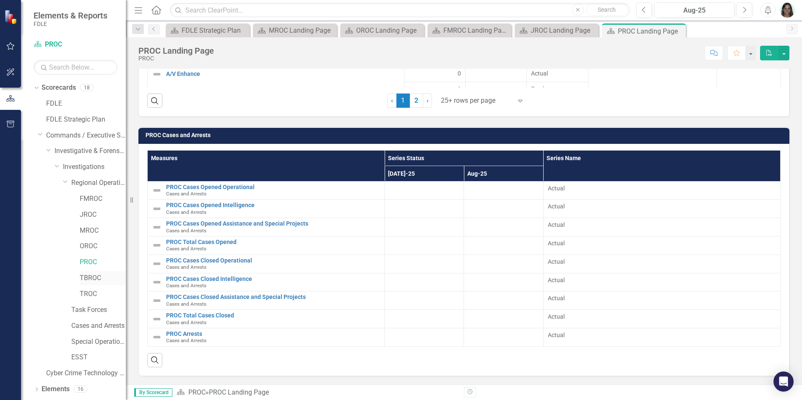
click at [91, 276] on link "TBROC" at bounding box center [103, 279] width 46 height 10
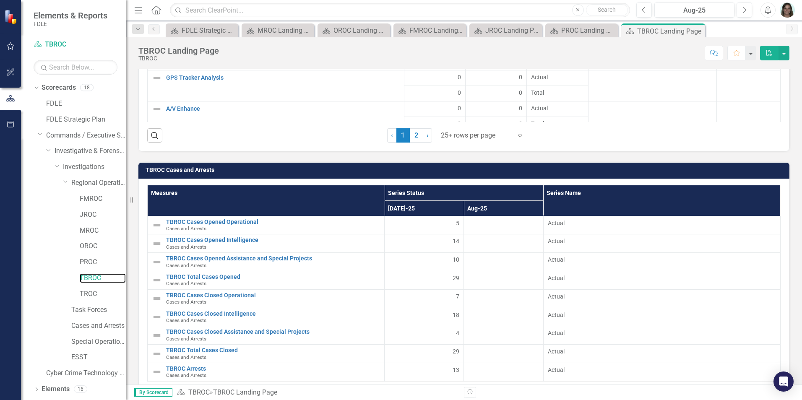
scroll to position [1308, 0]
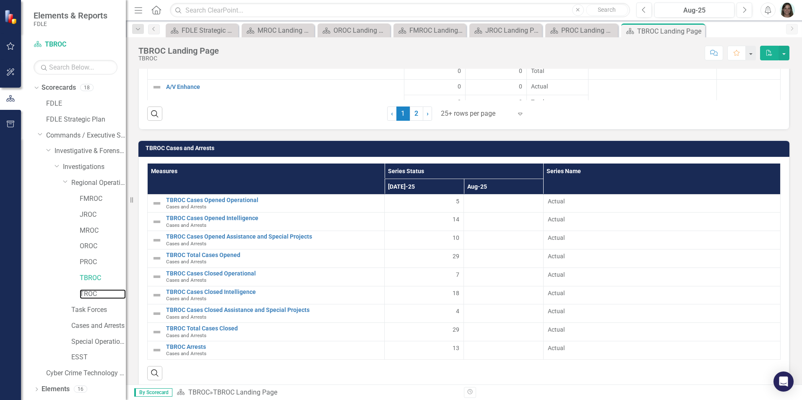
click at [91, 295] on link "TROC" at bounding box center [103, 294] width 46 height 10
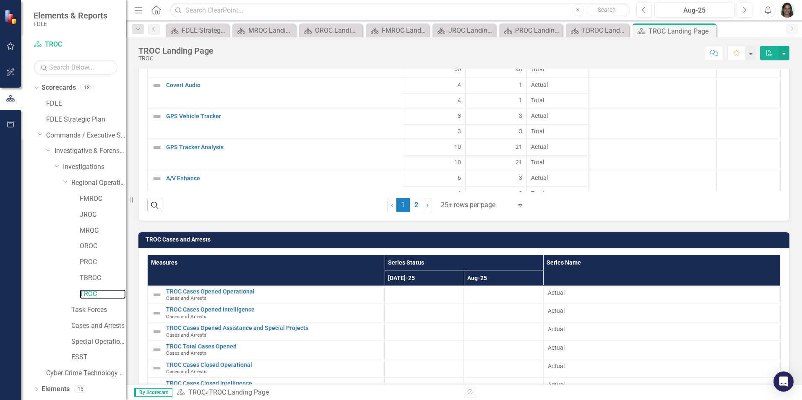
scroll to position [1321, 0]
